Goal: Task Accomplishment & Management: Manage account settings

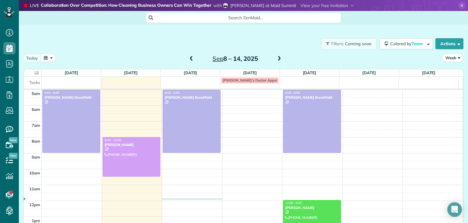
scroll to position [32, 0]
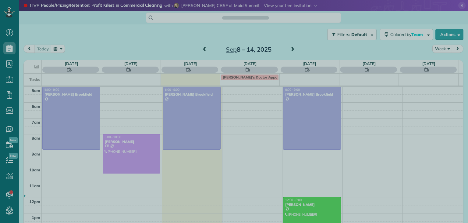
scroll to position [32, 0]
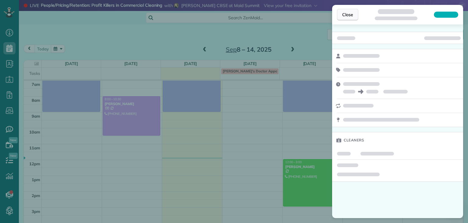
click at [348, 14] on span "Close" at bounding box center [347, 15] width 11 height 6
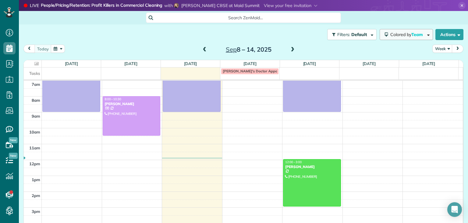
click at [404, 34] on span "Colored by Team" at bounding box center [407, 34] width 35 height 5
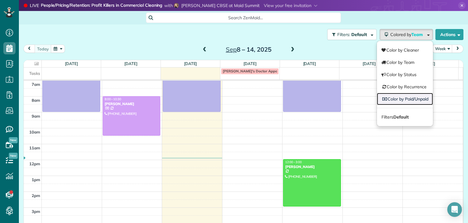
click at [406, 100] on link "Color by Paid/Unpaid" at bounding box center [405, 99] width 56 height 12
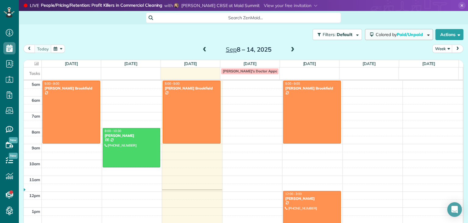
click at [397, 33] on span "Paid/Unpaid" at bounding box center [410, 34] width 27 height 5
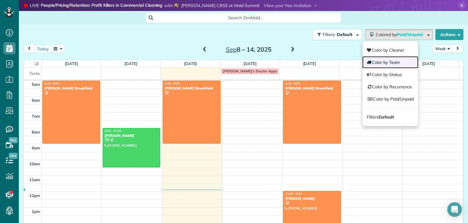
click at [392, 61] on link "Color by Team" at bounding box center [390, 62] width 56 height 12
